Goal: Information Seeking & Learning: Find specific fact

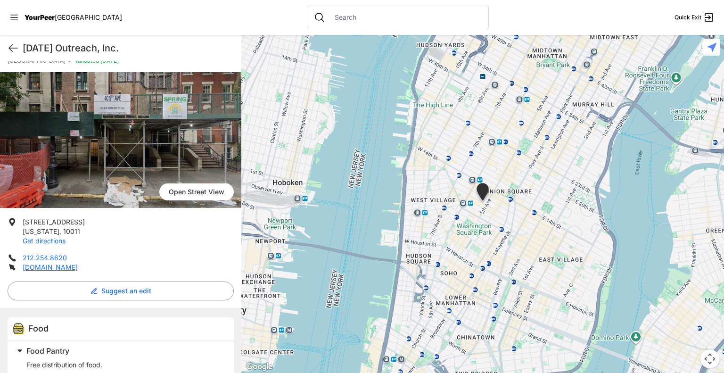
click at [333, 12] on div at bounding box center [398, 18] width 181 height 24
click at [335, 18] on input "text" at bounding box center [406, 17] width 154 height 9
paste input "Fellowship [DEMOGRAPHIC_DATA] Food Provider"
click at [335, 18] on input "Fellowship [DEMOGRAPHIC_DATA] Food Provider" at bounding box center [406, 17] width 154 height 9
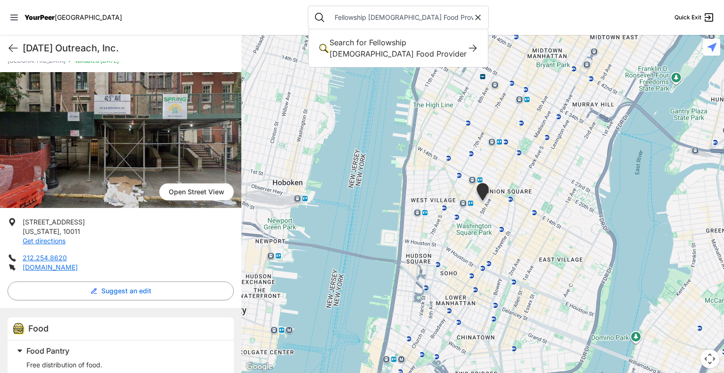
type input "Fellowship [DEMOGRAPHIC_DATA] Food Provider"
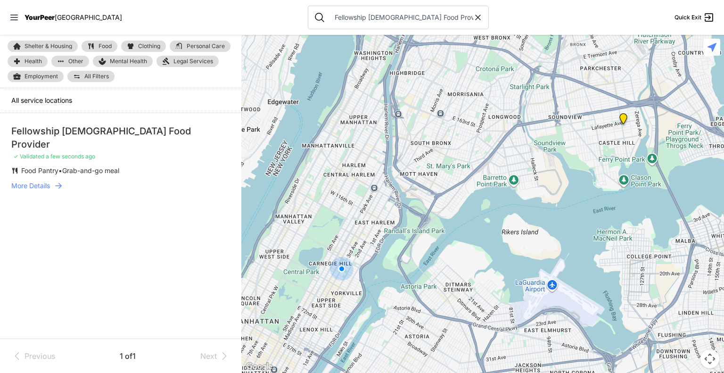
click at [36, 181] on span "More Details" at bounding box center [30, 185] width 39 height 9
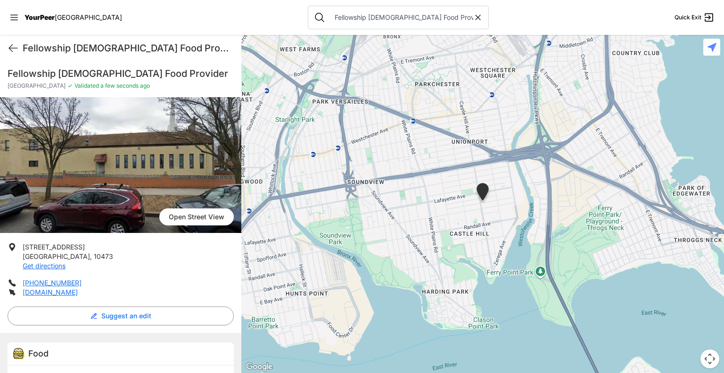
scroll to position [49, 0]
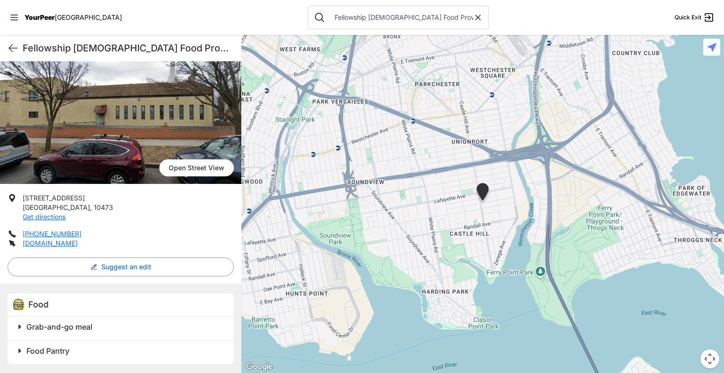
click at [78, 325] on span "Grab-and-go meal" at bounding box center [59, 326] width 66 height 9
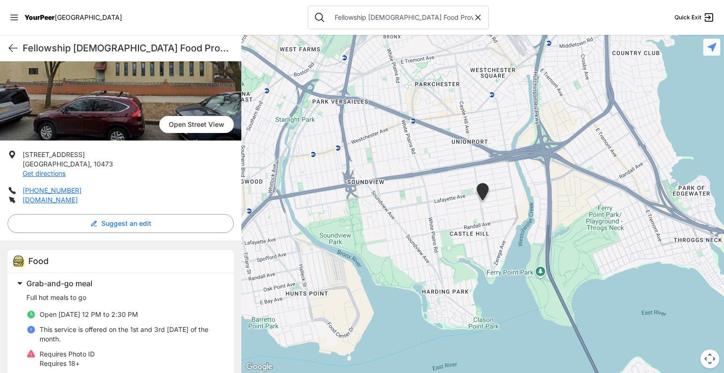
scroll to position [132, 0]
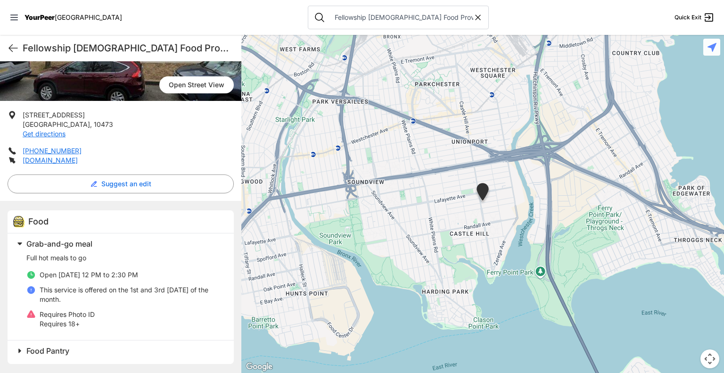
click at [111, 352] on h2 "Food Pantry" at bounding box center [124, 350] width 196 height 11
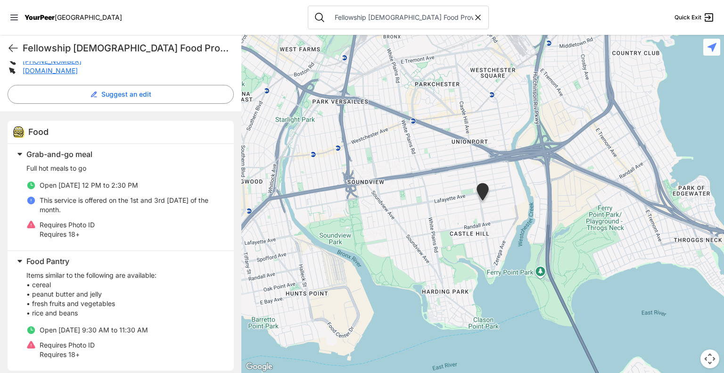
scroll to position [228, 0]
